Goal: Task Accomplishment & Management: Use online tool/utility

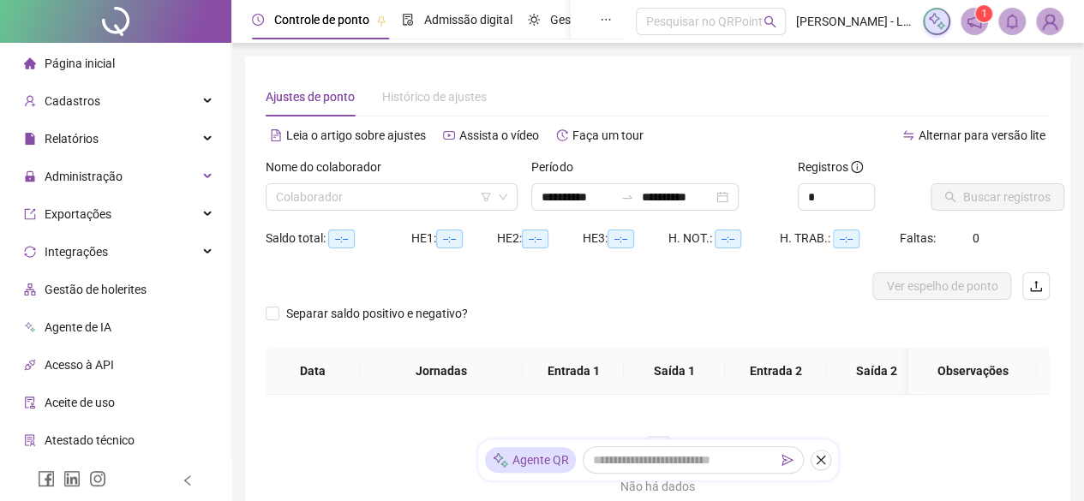
type input "**********"
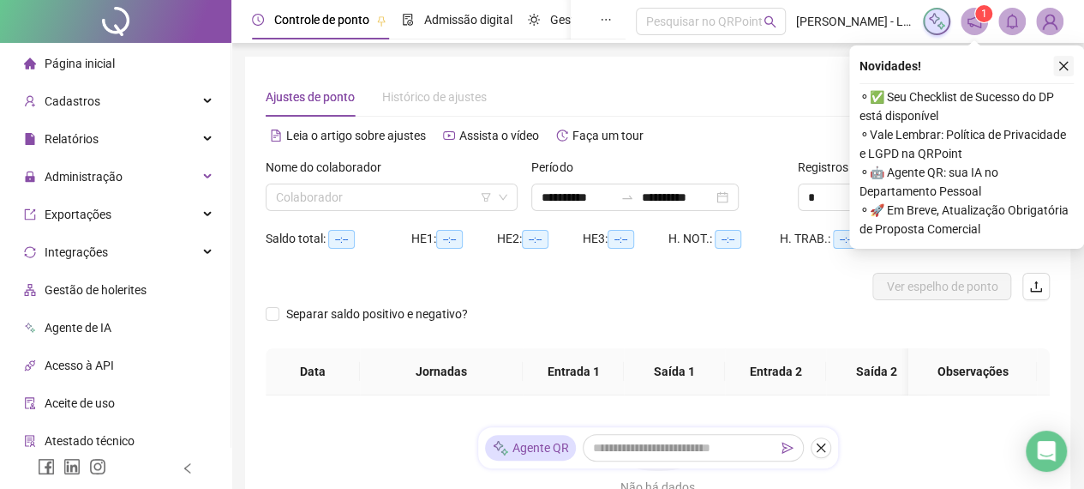
click at [1066, 67] on icon "close" at bounding box center [1064, 66] width 12 height 12
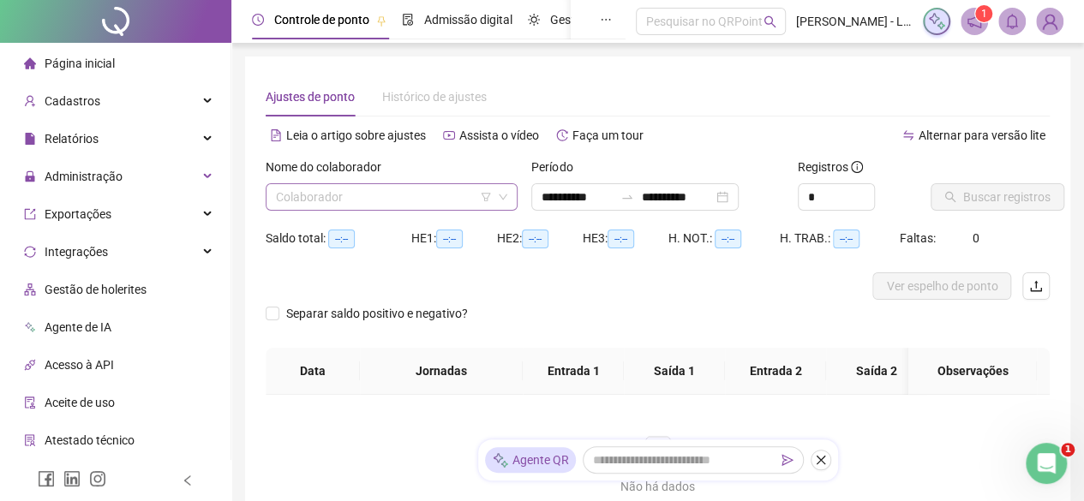
click at [506, 201] on icon "down" at bounding box center [503, 197] width 10 height 10
click at [477, 195] on input "search" at bounding box center [384, 197] width 216 height 26
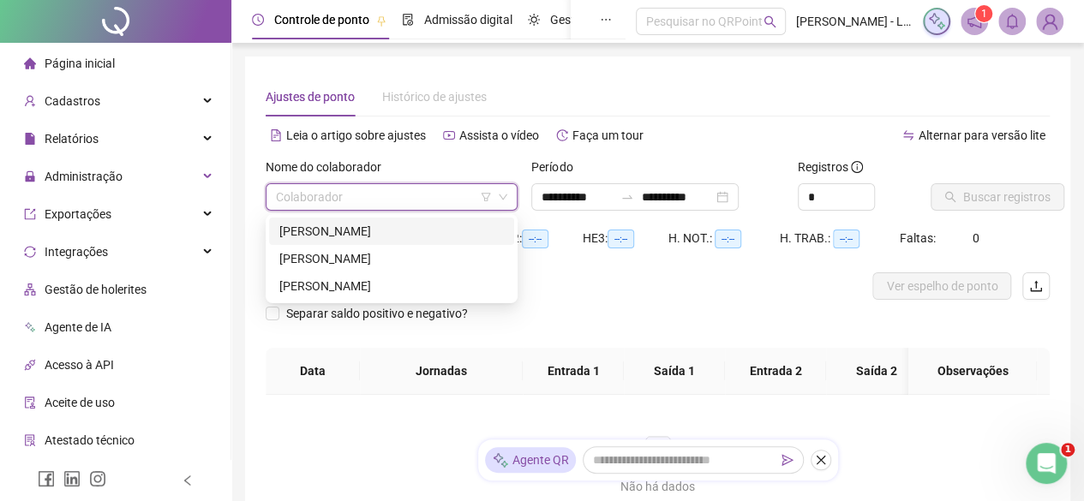
click at [442, 231] on div "[PERSON_NAME]" at bounding box center [391, 231] width 225 height 19
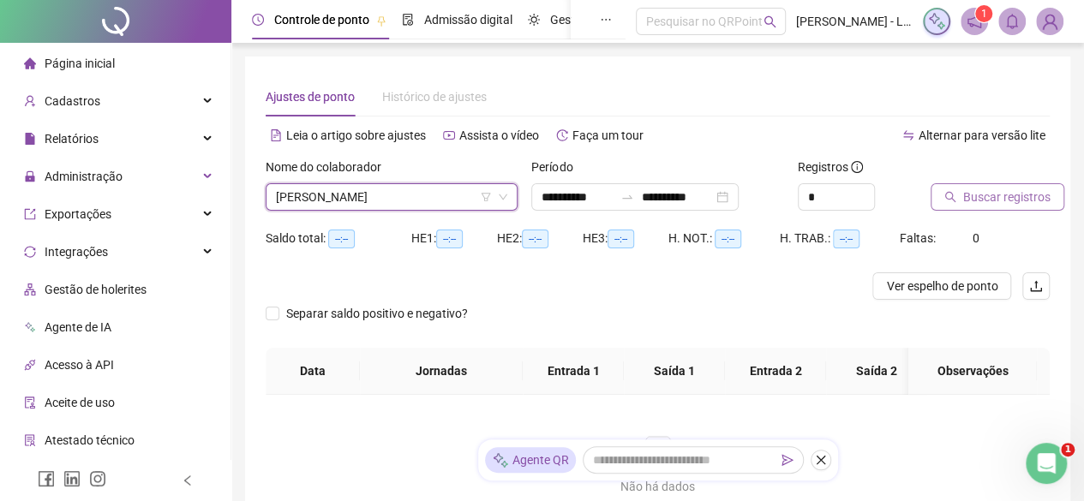
click at [948, 198] on icon "search" at bounding box center [950, 197] width 12 height 12
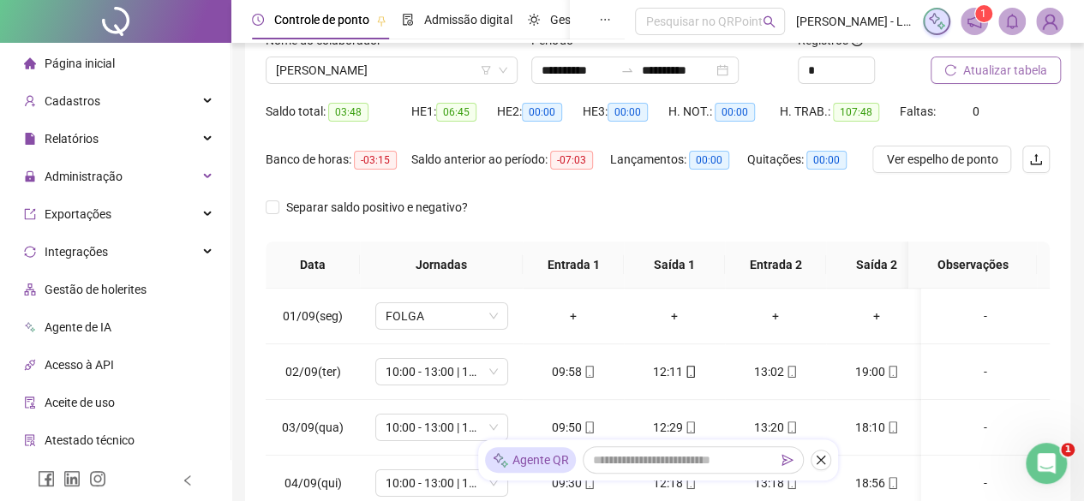
scroll to position [138, 0]
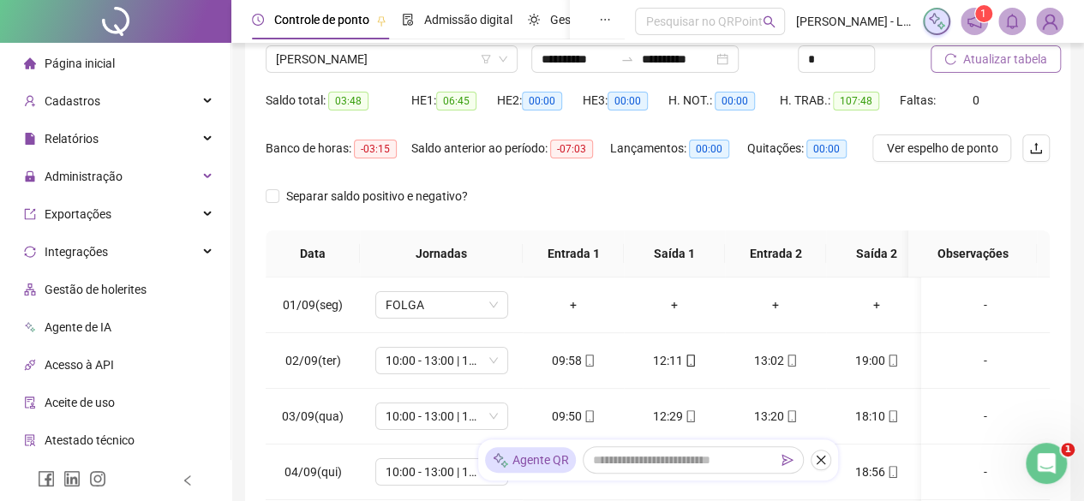
click at [965, 165] on div "Ver espelho de ponto" at bounding box center [937, 159] width 131 height 48
click at [965, 148] on span "Ver espelho de ponto" at bounding box center [941, 148] width 111 height 19
